Goal: Task Accomplishment & Management: Manage account settings

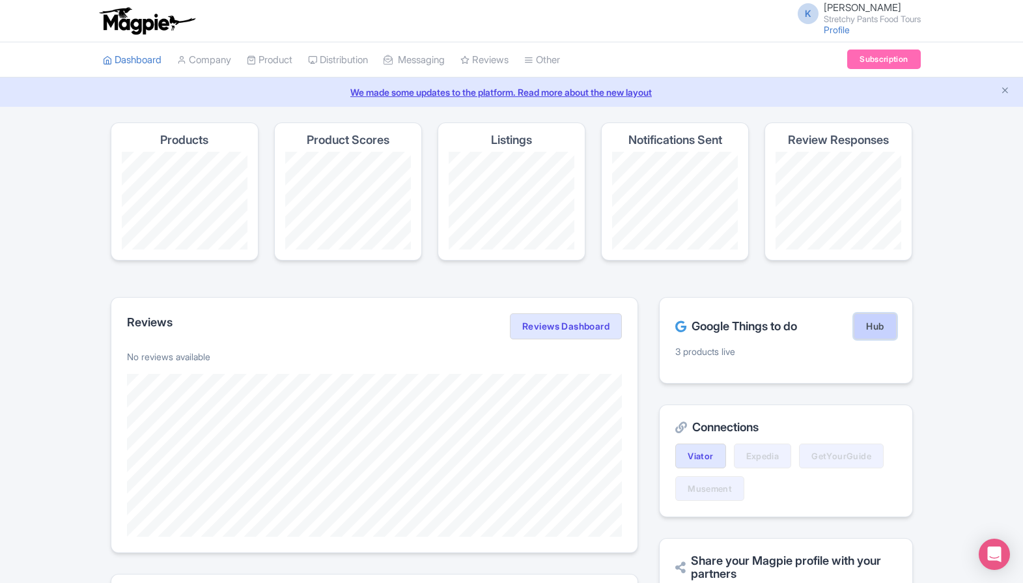
click at [863, 331] on link "Hub" at bounding box center [874, 326] width 42 height 26
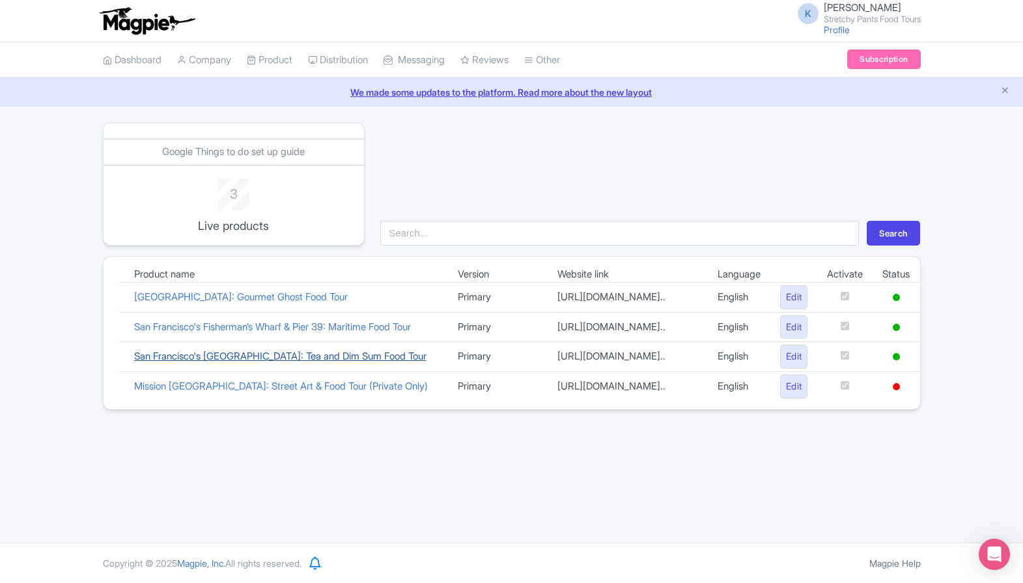
click at [369, 362] on link "San Francisco's [GEOGRAPHIC_DATA]: Tea and Dim Sum Food Tour" at bounding box center [280, 356] width 292 height 12
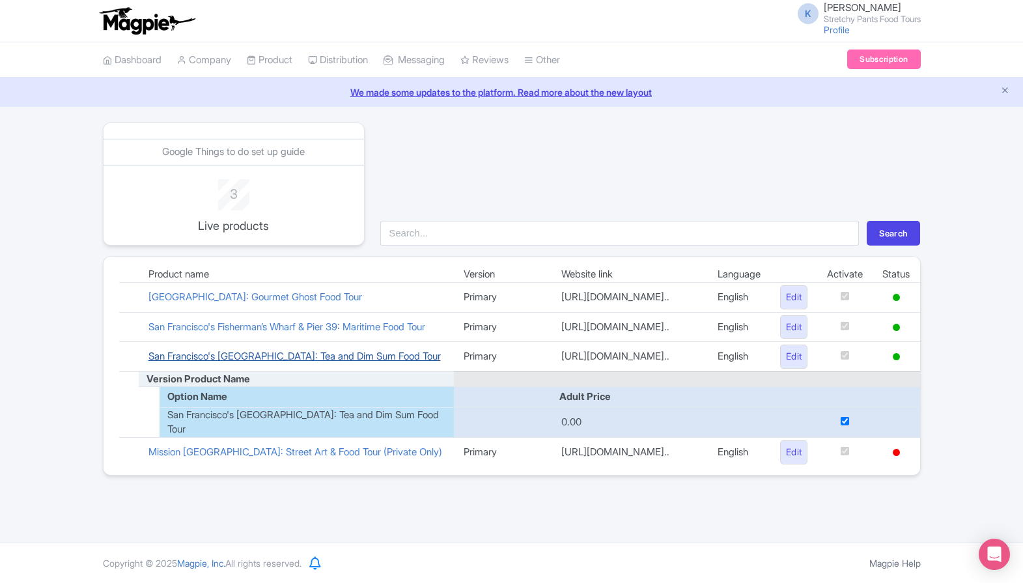
click at [352, 362] on link "San Francisco's [GEOGRAPHIC_DATA]: Tea and Dim Sum Food Tour" at bounding box center [294, 356] width 292 height 12
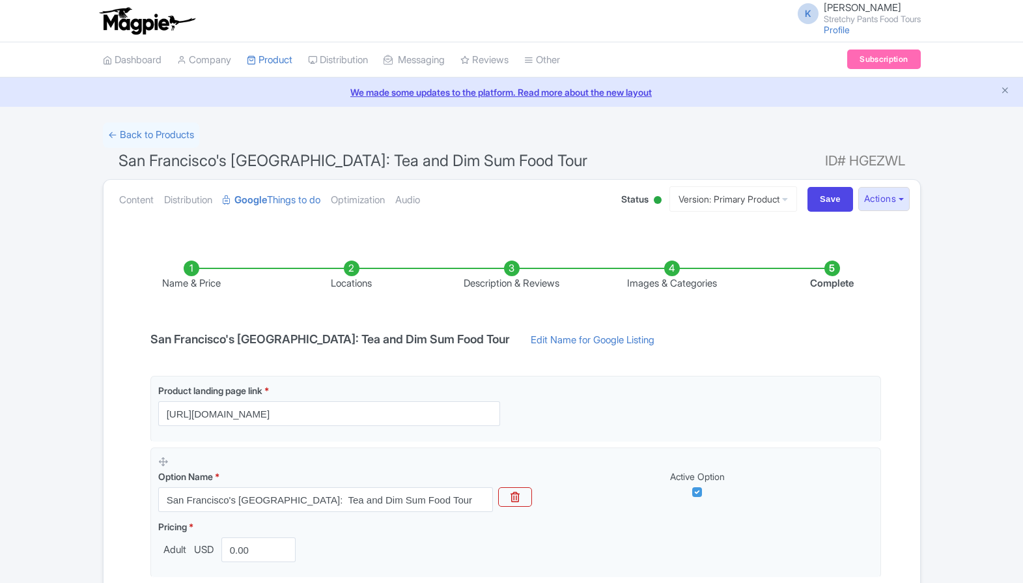
scroll to position [174, 0]
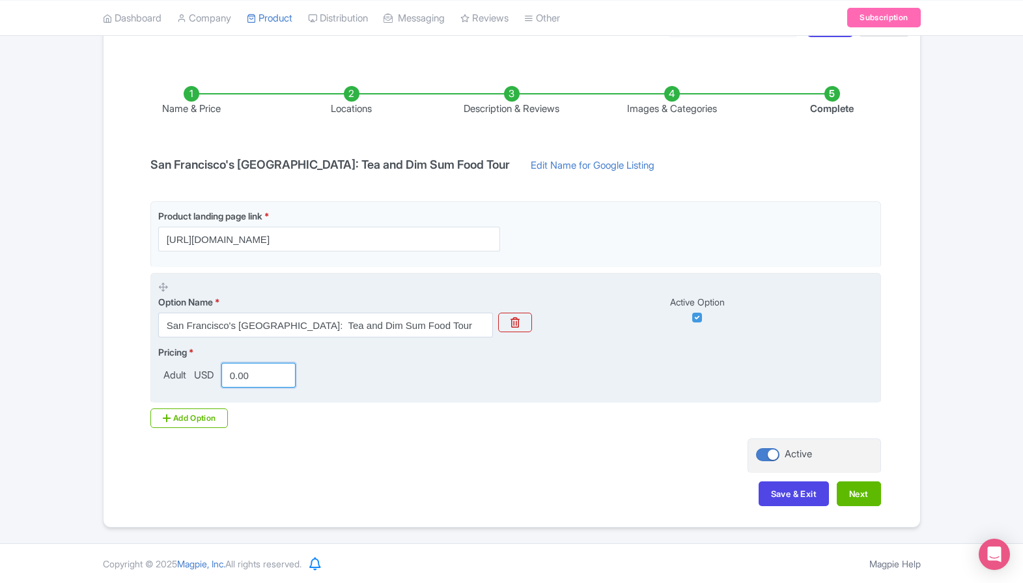
click at [238, 381] on input "0.00" at bounding box center [258, 375] width 75 height 25
click at [235, 378] on input "0.00" at bounding box center [258, 375] width 75 height 25
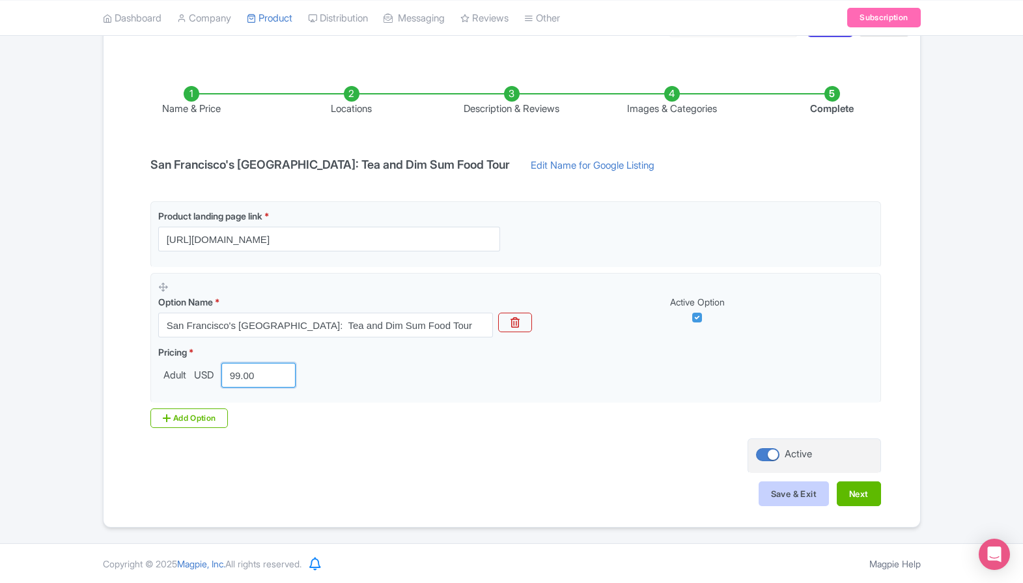
type input "99.00"
click at [797, 497] on button "Save & Exit" at bounding box center [793, 493] width 70 height 25
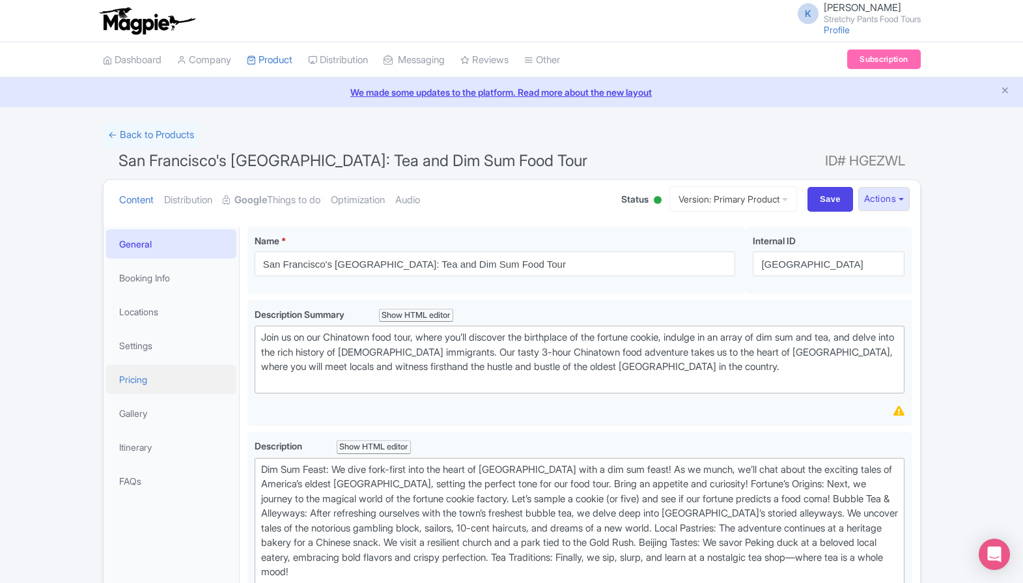
click at [143, 381] on link "Pricing" at bounding box center [171, 378] width 130 height 29
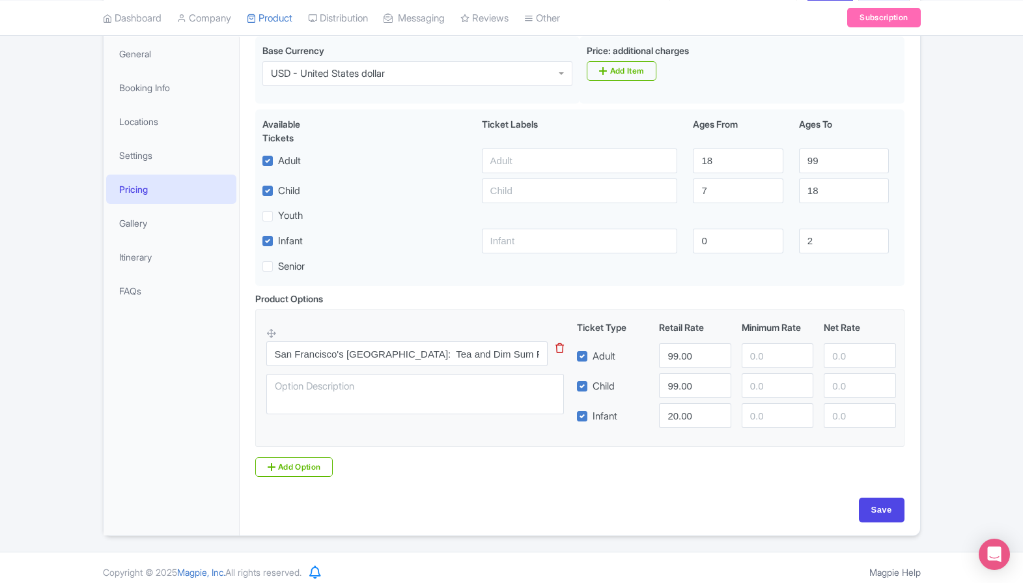
scroll to position [201, 0]
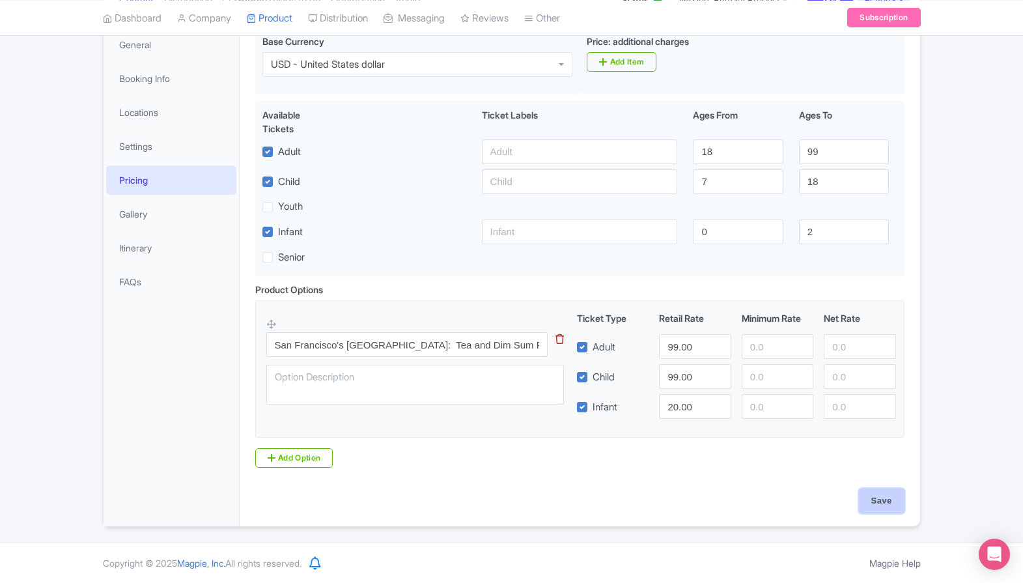
click at [878, 504] on input "Save" at bounding box center [881, 500] width 46 height 25
type input "Saving..."
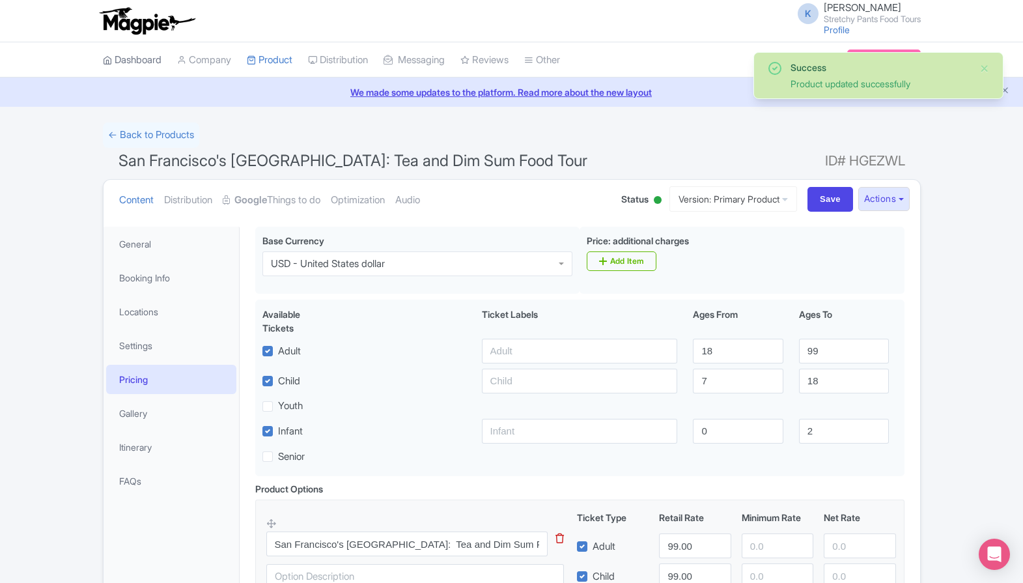
click at [119, 66] on link "Dashboard" at bounding box center [132, 60] width 59 height 36
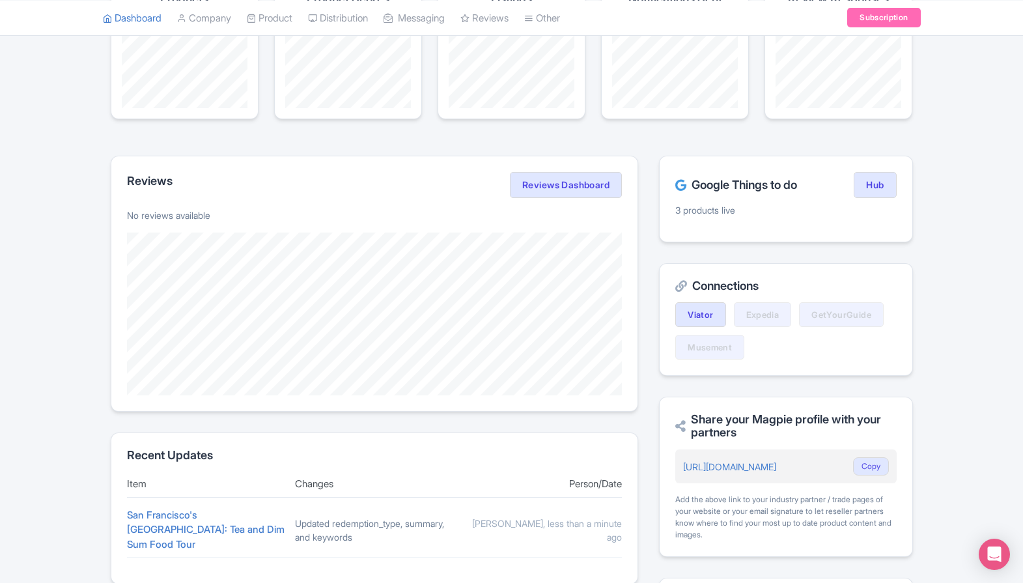
scroll to position [118, 0]
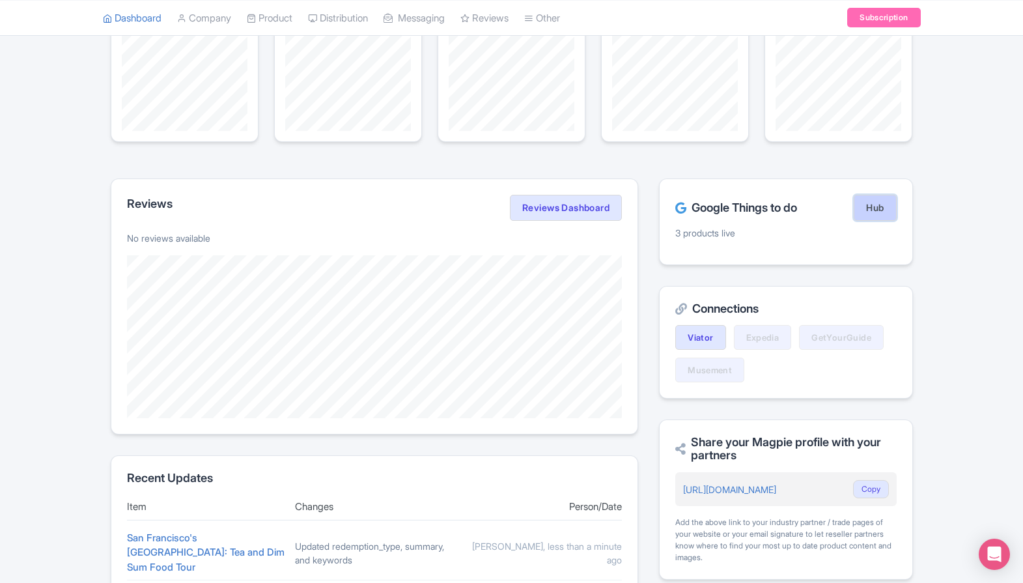
click at [867, 204] on link "Hub" at bounding box center [874, 208] width 42 height 26
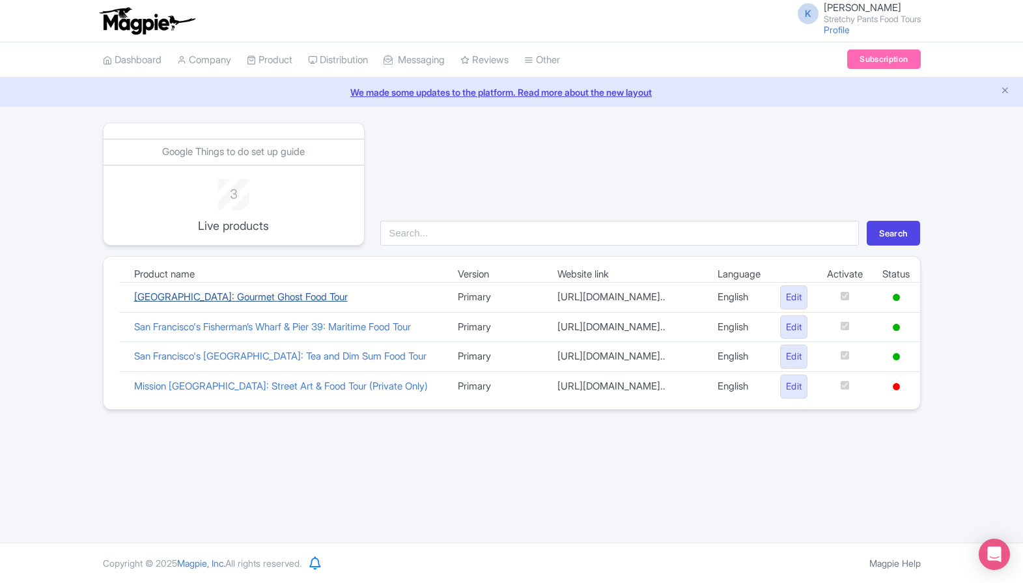
click at [259, 303] on link "[GEOGRAPHIC_DATA]: Gourmet Ghost Food Tour" at bounding box center [240, 296] width 213 height 12
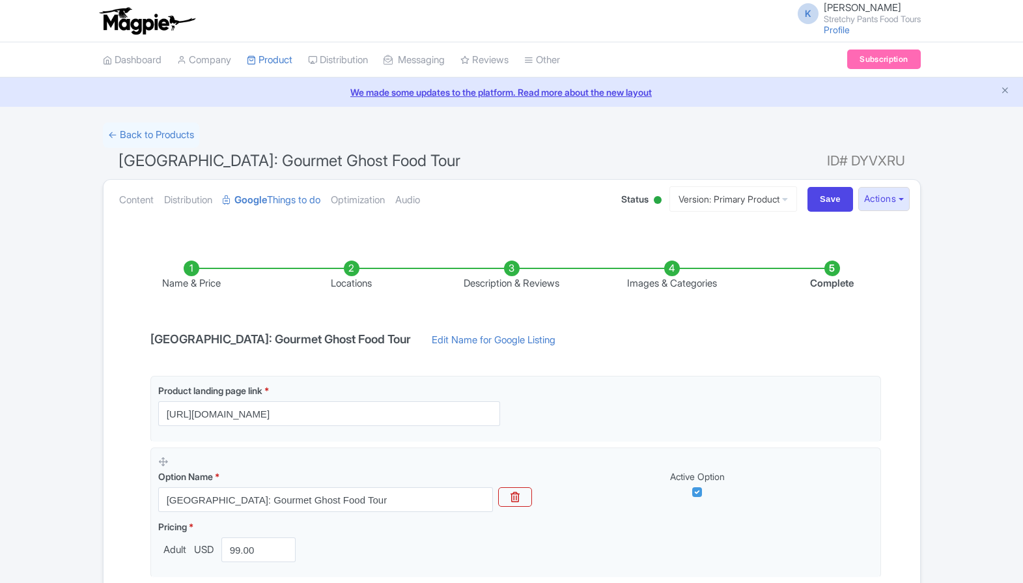
scroll to position [174, 0]
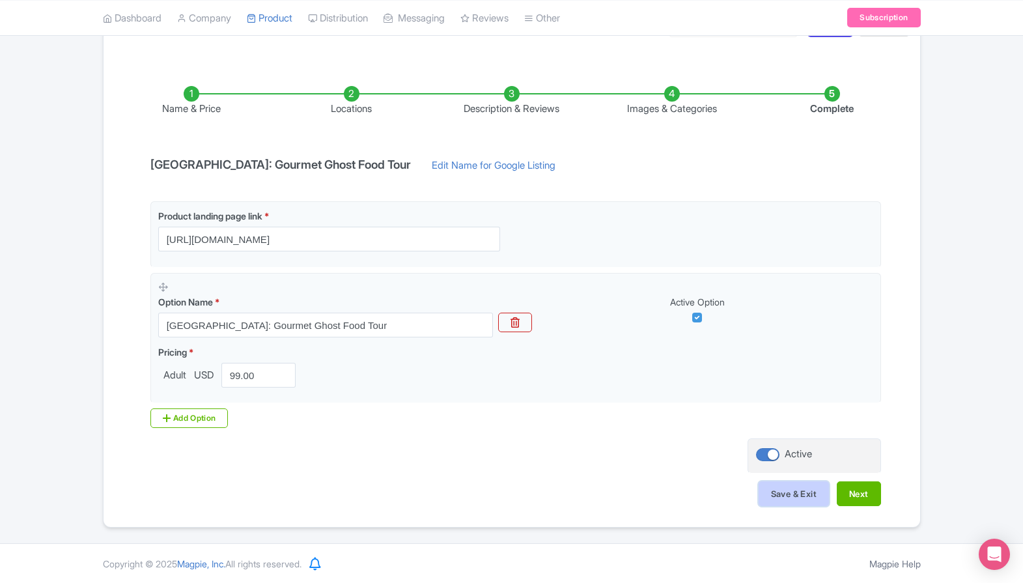
click at [780, 495] on button "Save & Exit" at bounding box center [793, 493] width 70 height 25
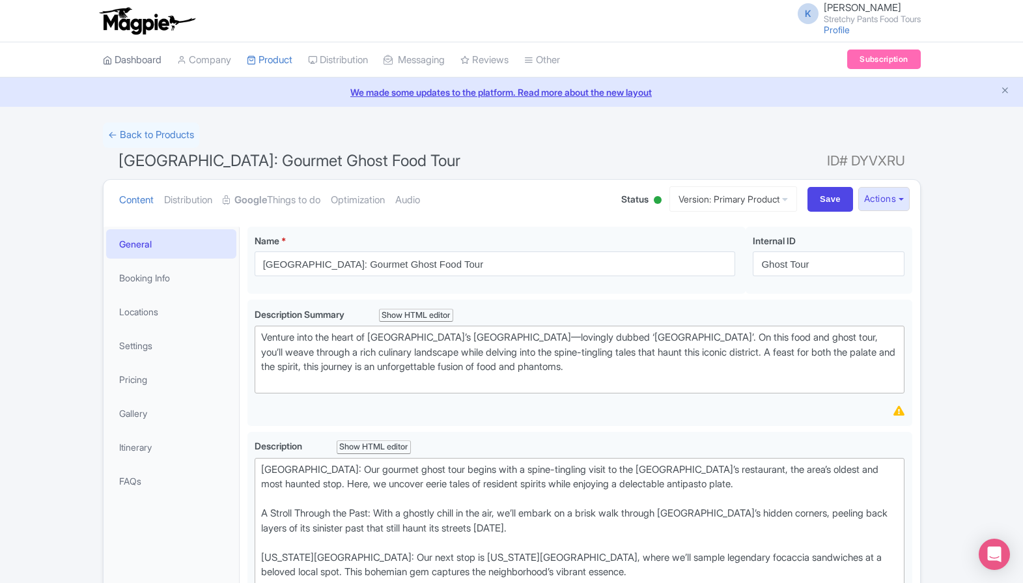
click at [141, 57] on link "Dashboard" at bounding box center [132, 60] width 59 height 36
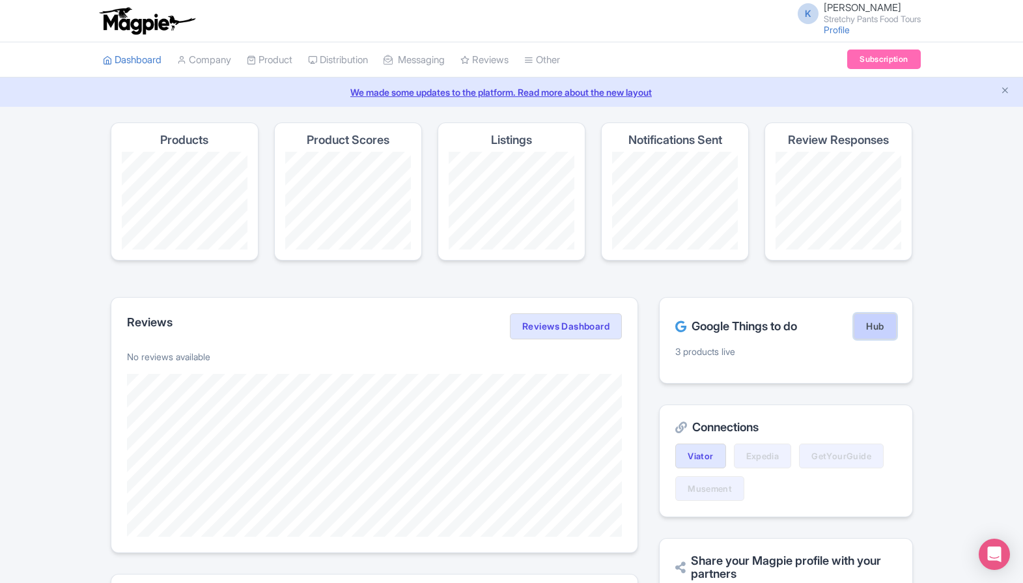
click at [891, 315] on link "Hub" at bounding box center [874, 326] width 42 height 26
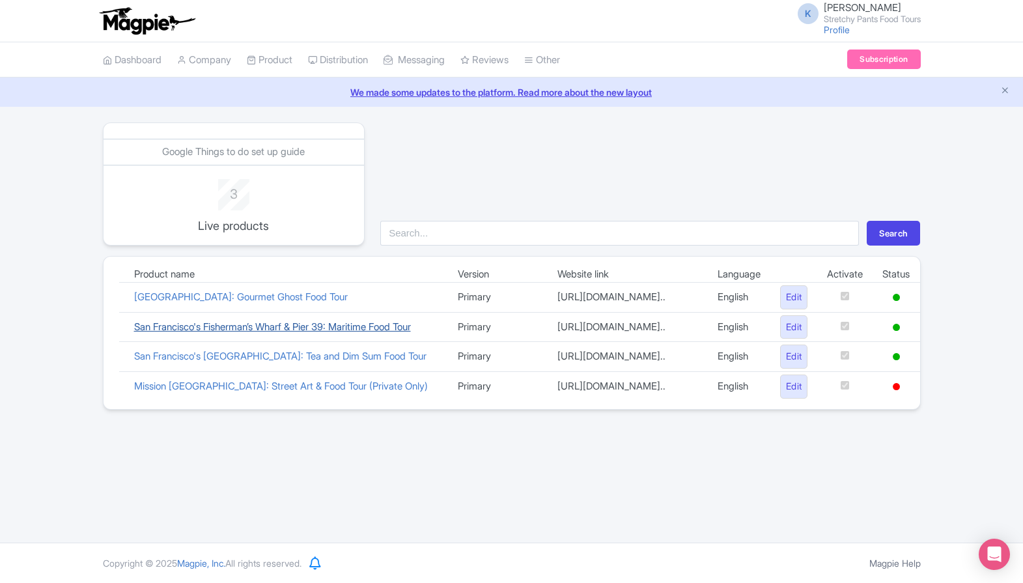
click at [251, 333] on link "San Francisco's Fisherman’s Wharf & Pier 39: Maritime Food Tour" at bounding box center [272, 326] width 277 height 12
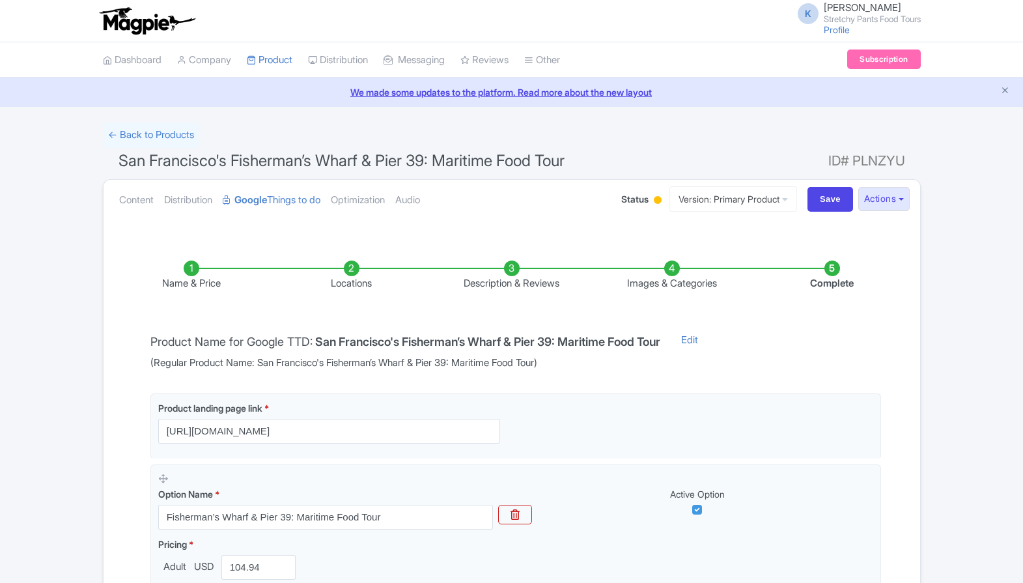
scroll to position [192, 0]
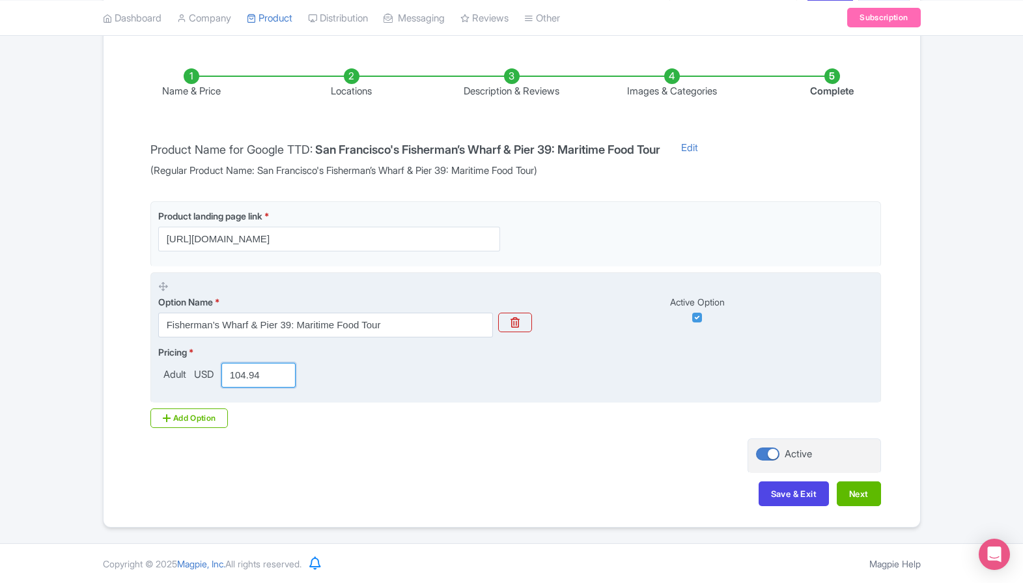
drag, startPoint x: 265, startPoint y: 375, endPoint x: 232, endPoint y: 374, distance: 32.5
click at [232, 375] on input "104.94" at bounding box center [258, 375] width 75 height 25
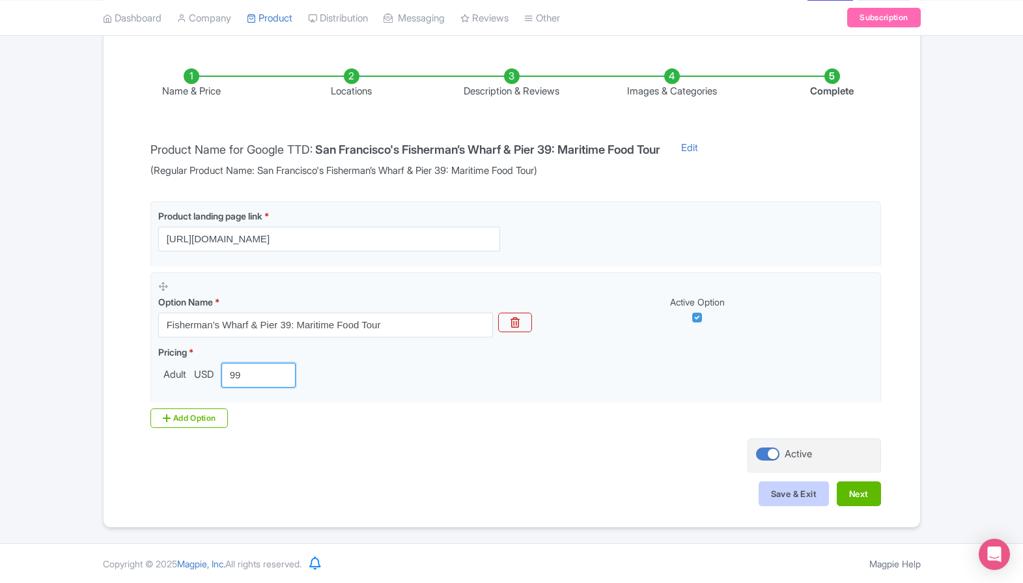
type input "99"
click at [789, 489] on button "Save & Exit" at bounding box center [793, 493] width 70 height 25
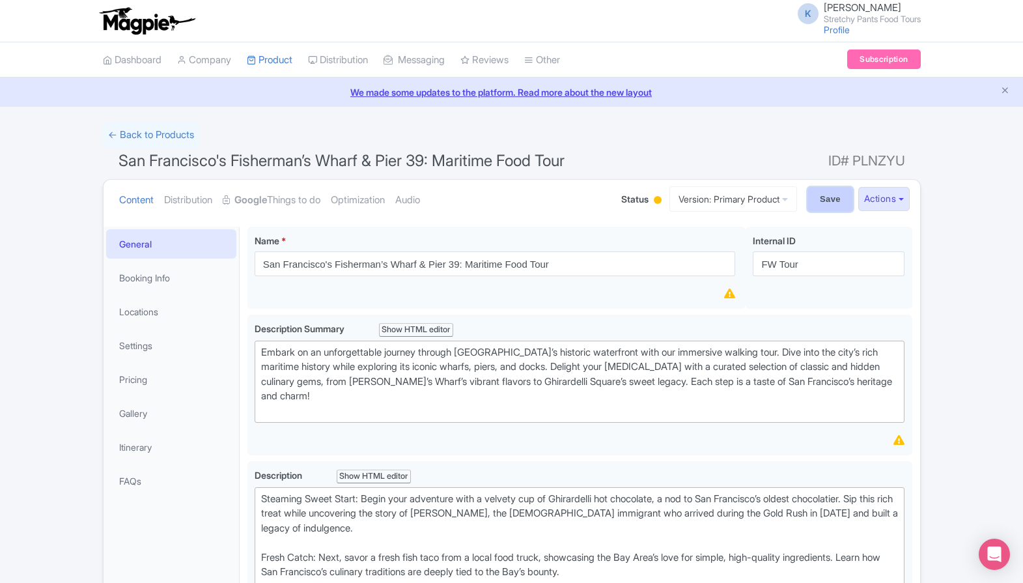
click at [811, 198] on input "Save" at bounding box center [830, 199] width 46 height 25
type input "Saving..."
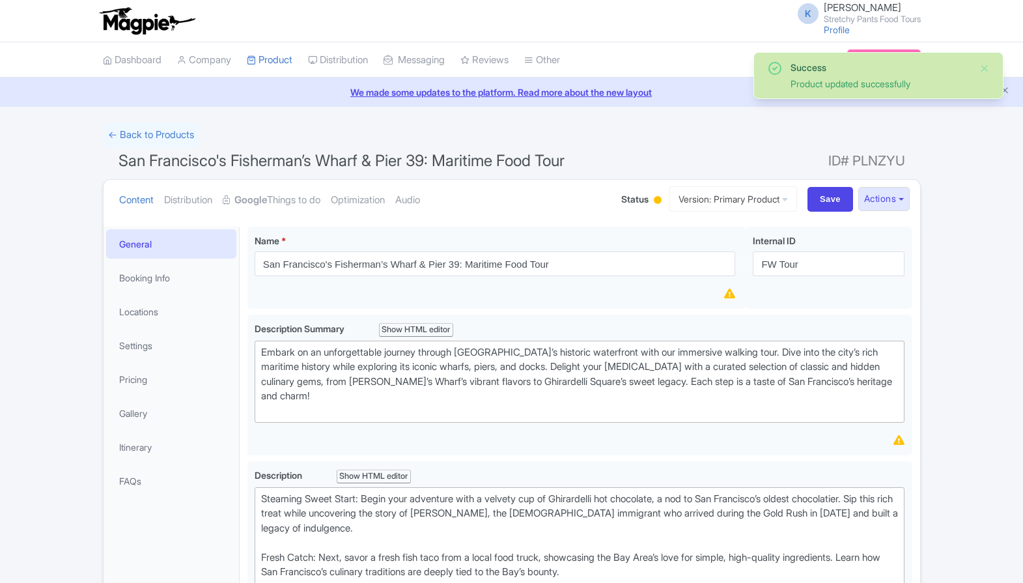
scroll to position [227, 0]
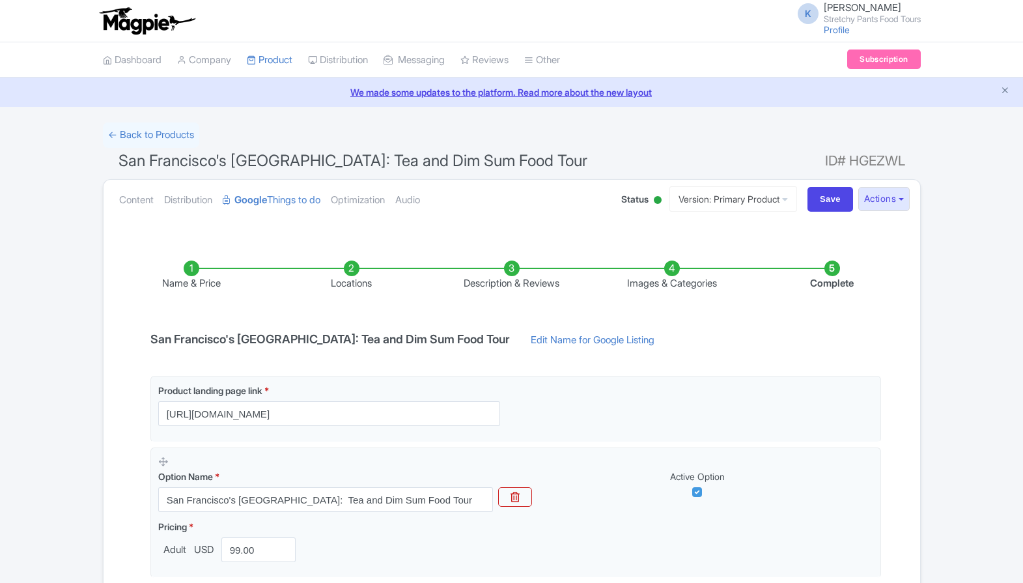
scroll to position [174, 0]
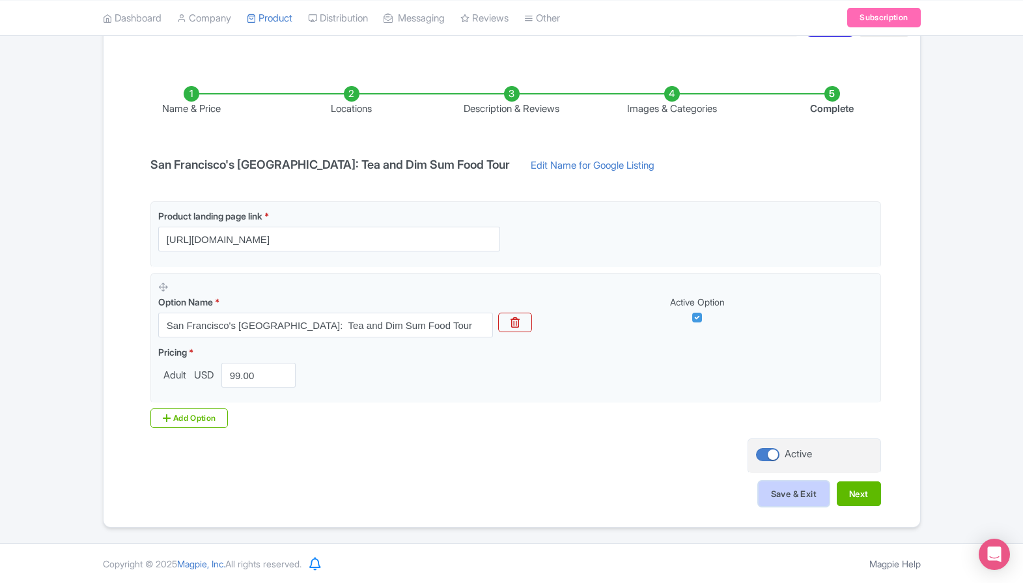
click at [768, 496] on button "Save & Exit" at bounding box center [793, 493] width 70 height 25
